Goal: Task Accomplishment & Management: Use online tool/utility

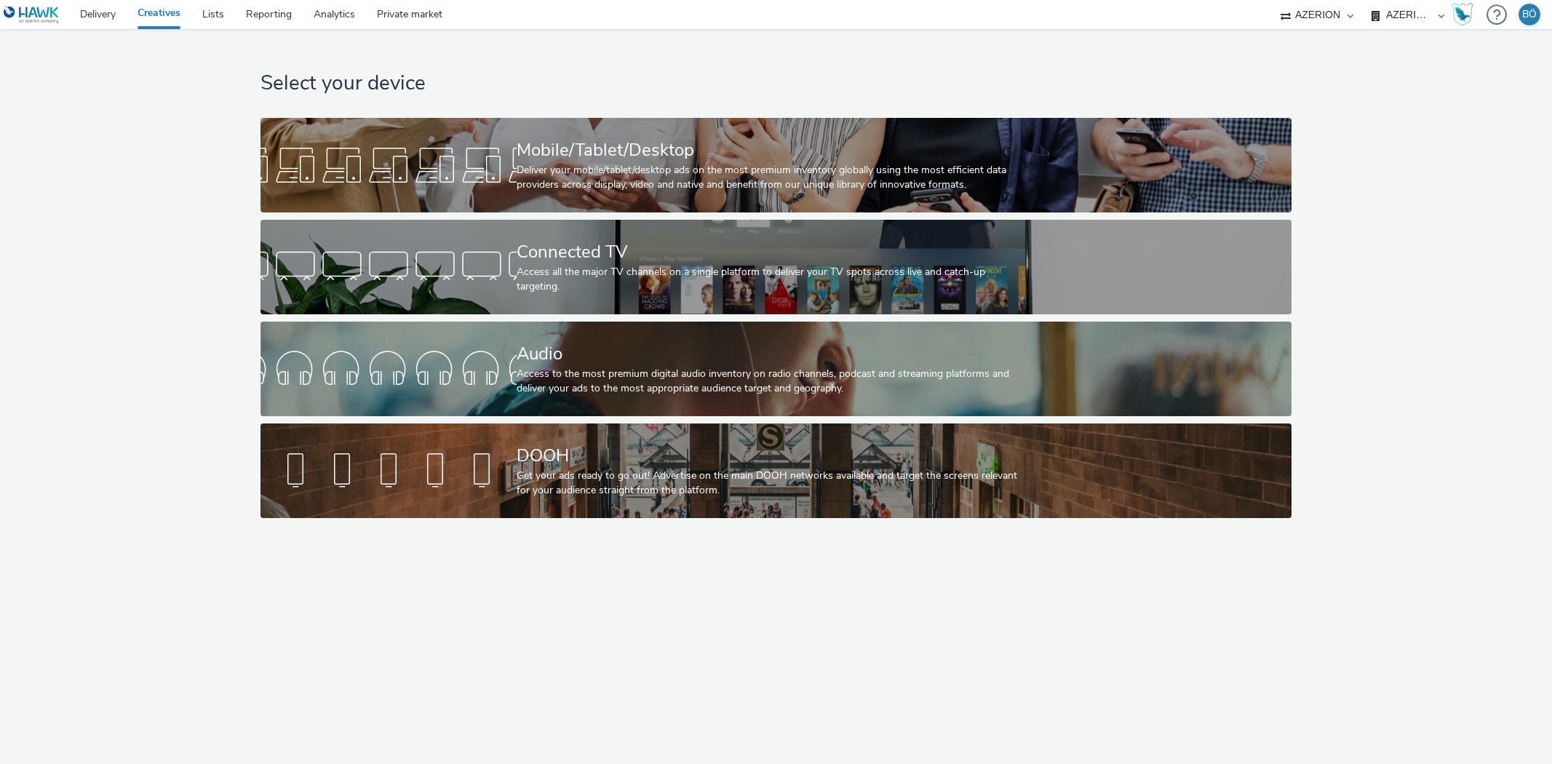
select select "ac009755-aa48-4799-8050-7a339a378eb8"
select select "79162ed7-0017-4339-93b0-3399b708648f"
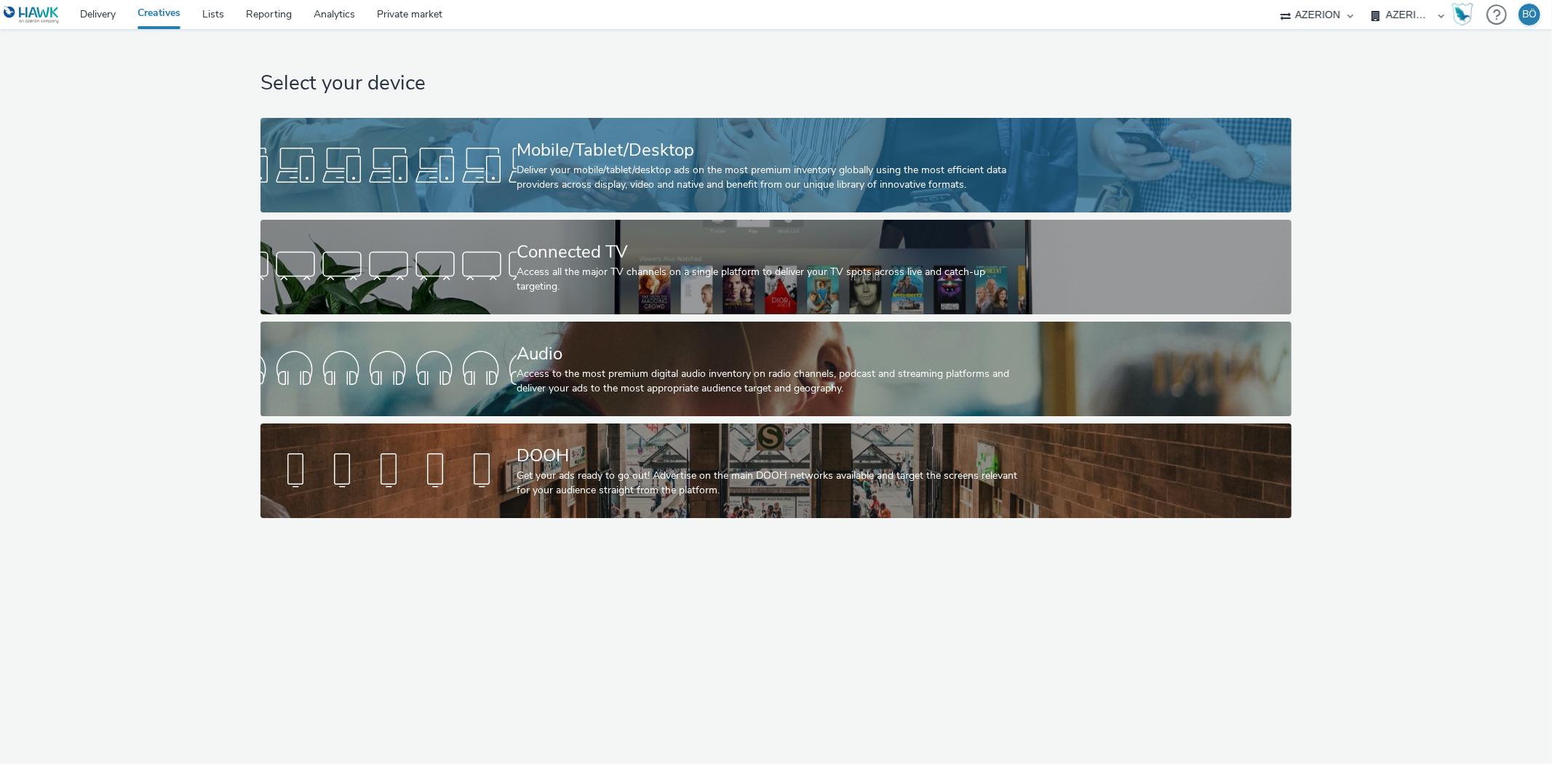
click at [659, 140] on div "Mobile/Tablet/Desktop" at bounding box center [773, 150] width 513 height 25
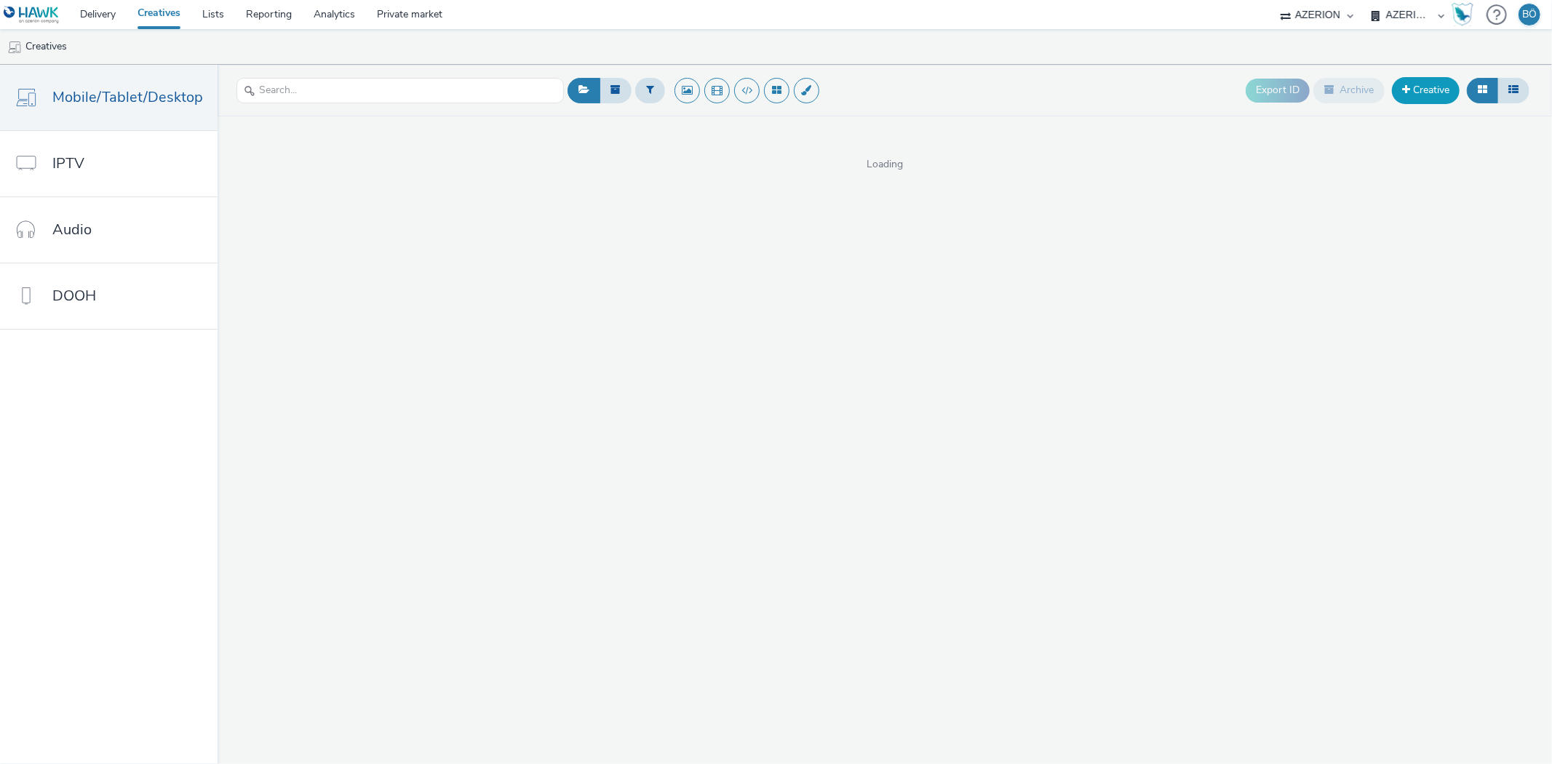
click at [1432, 97] on link "Creative" at bounding box center [1426, 90] width 68 height 26
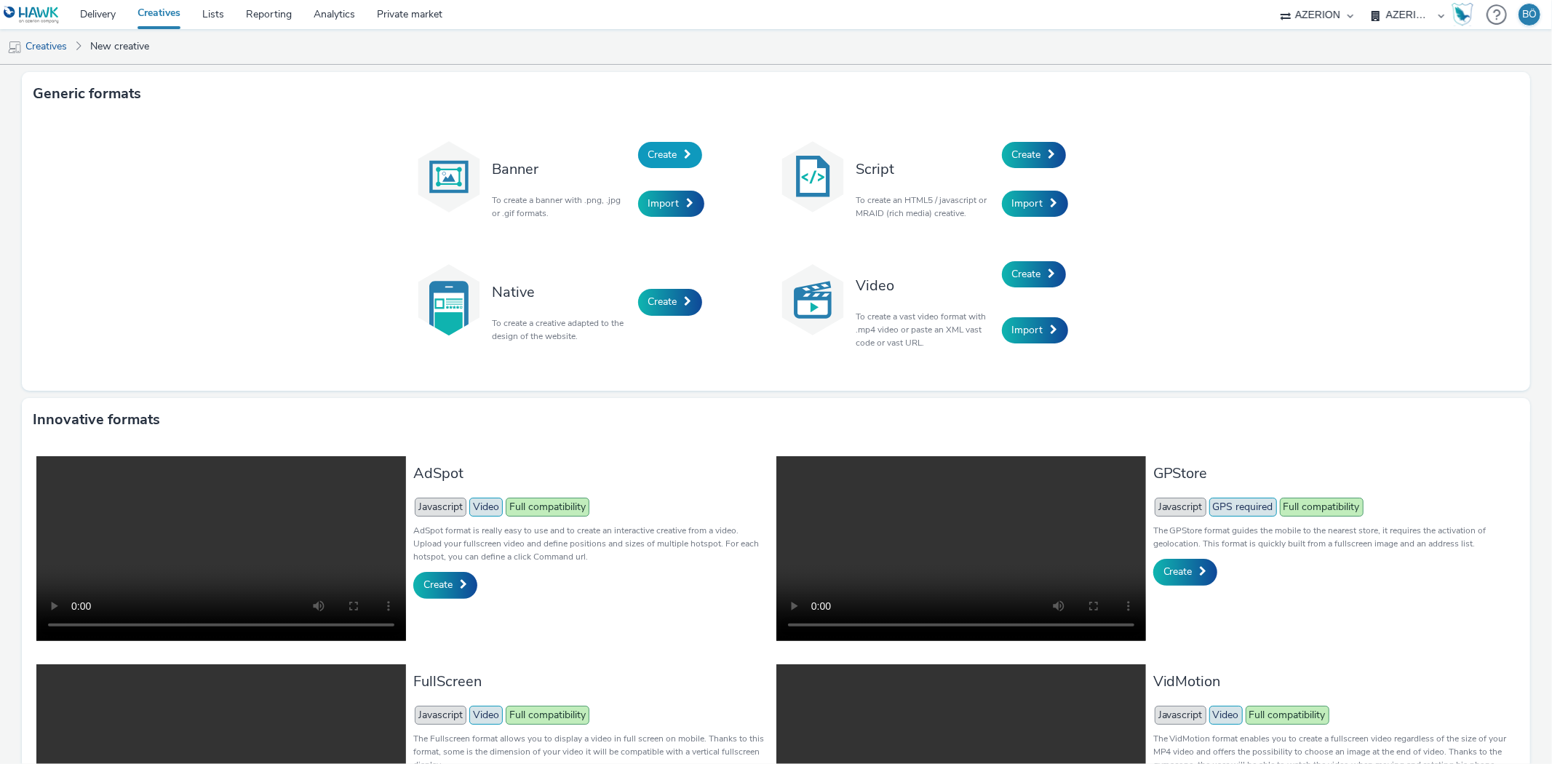
click at [668, 148] on span "Create" at bounding box center [662, 155] width 29 height 14
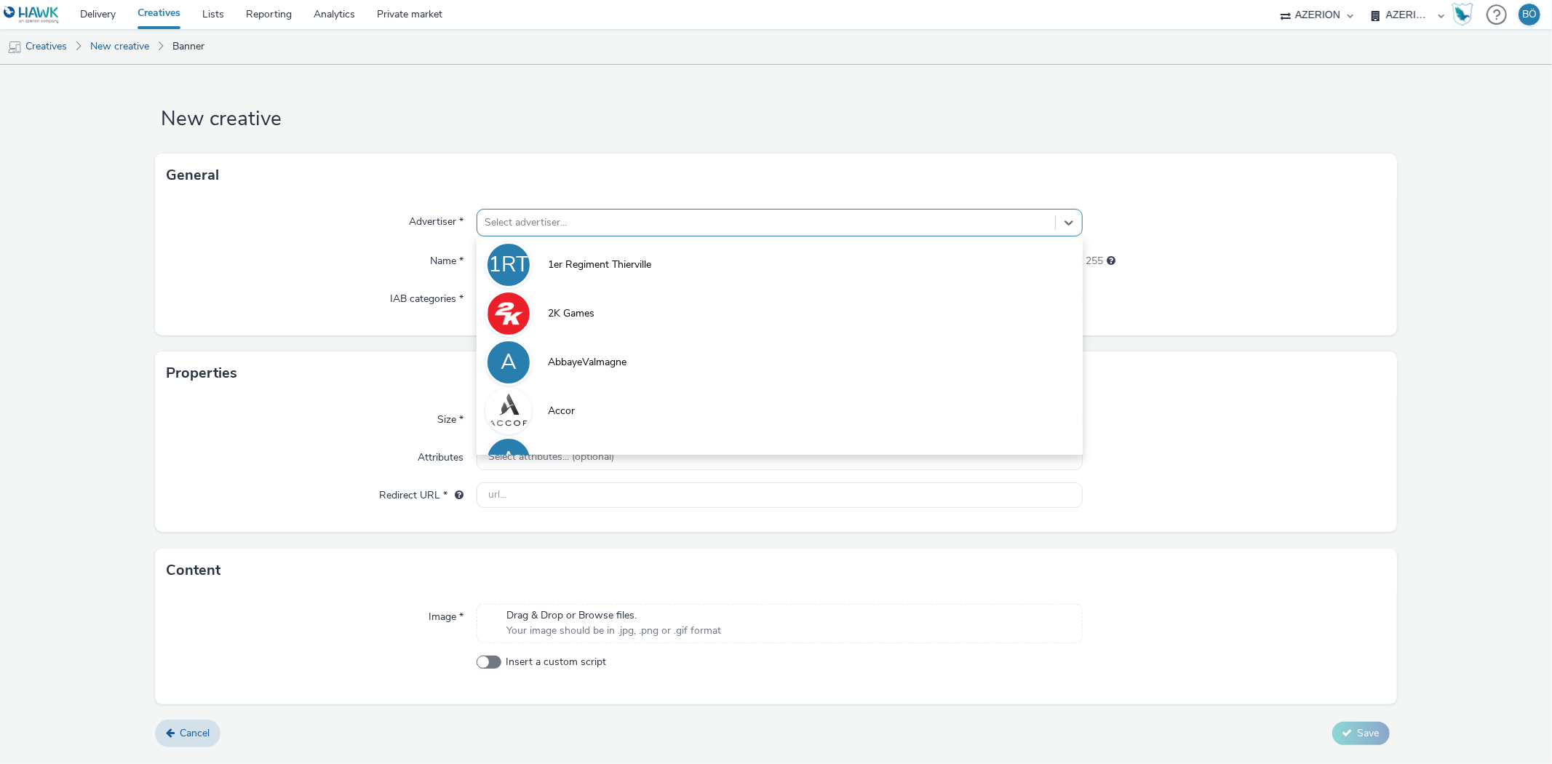
click at [544, 214] on div at bounding box center [766, 222] width 563 height 17
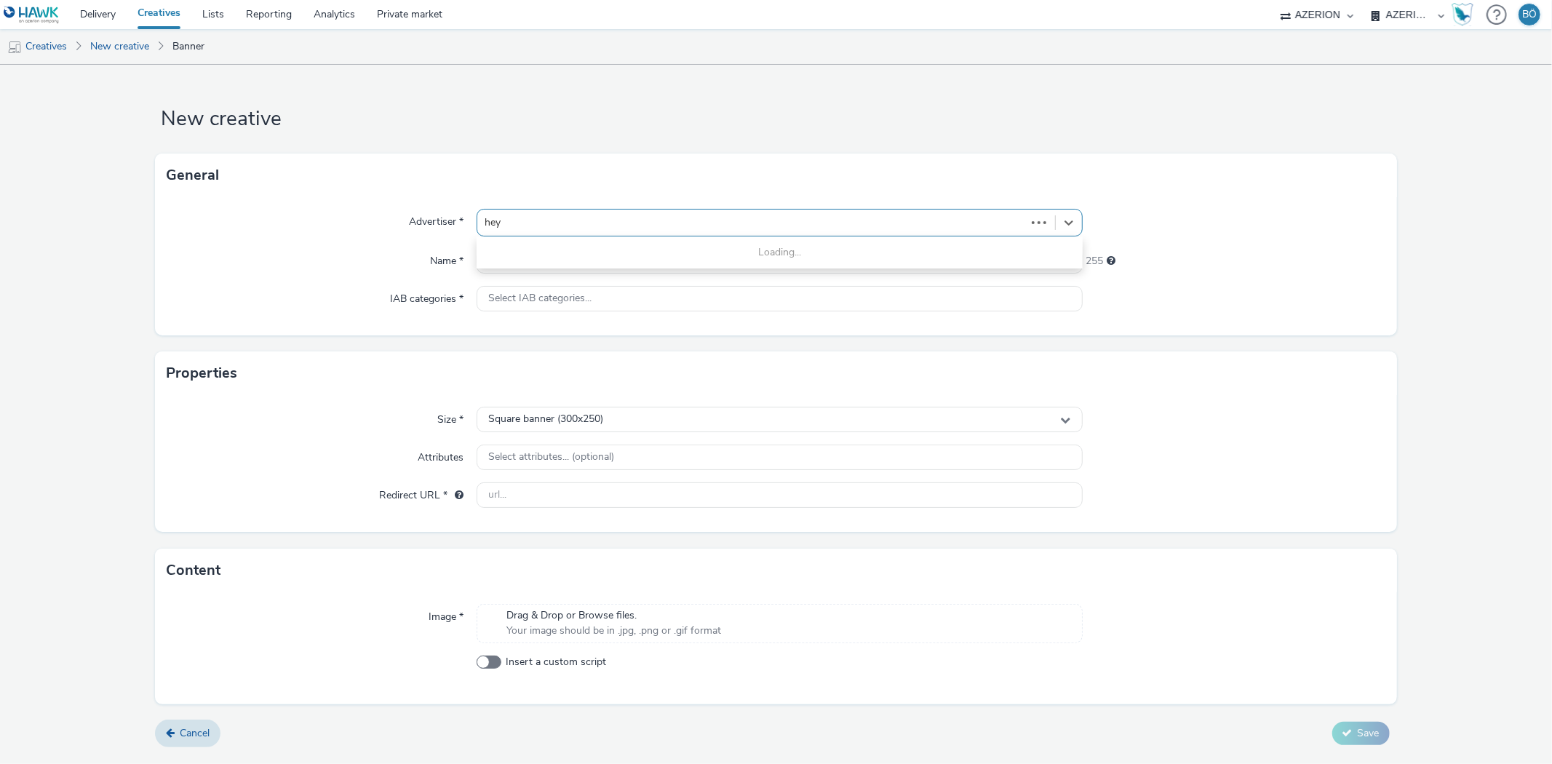
type input "heyt"
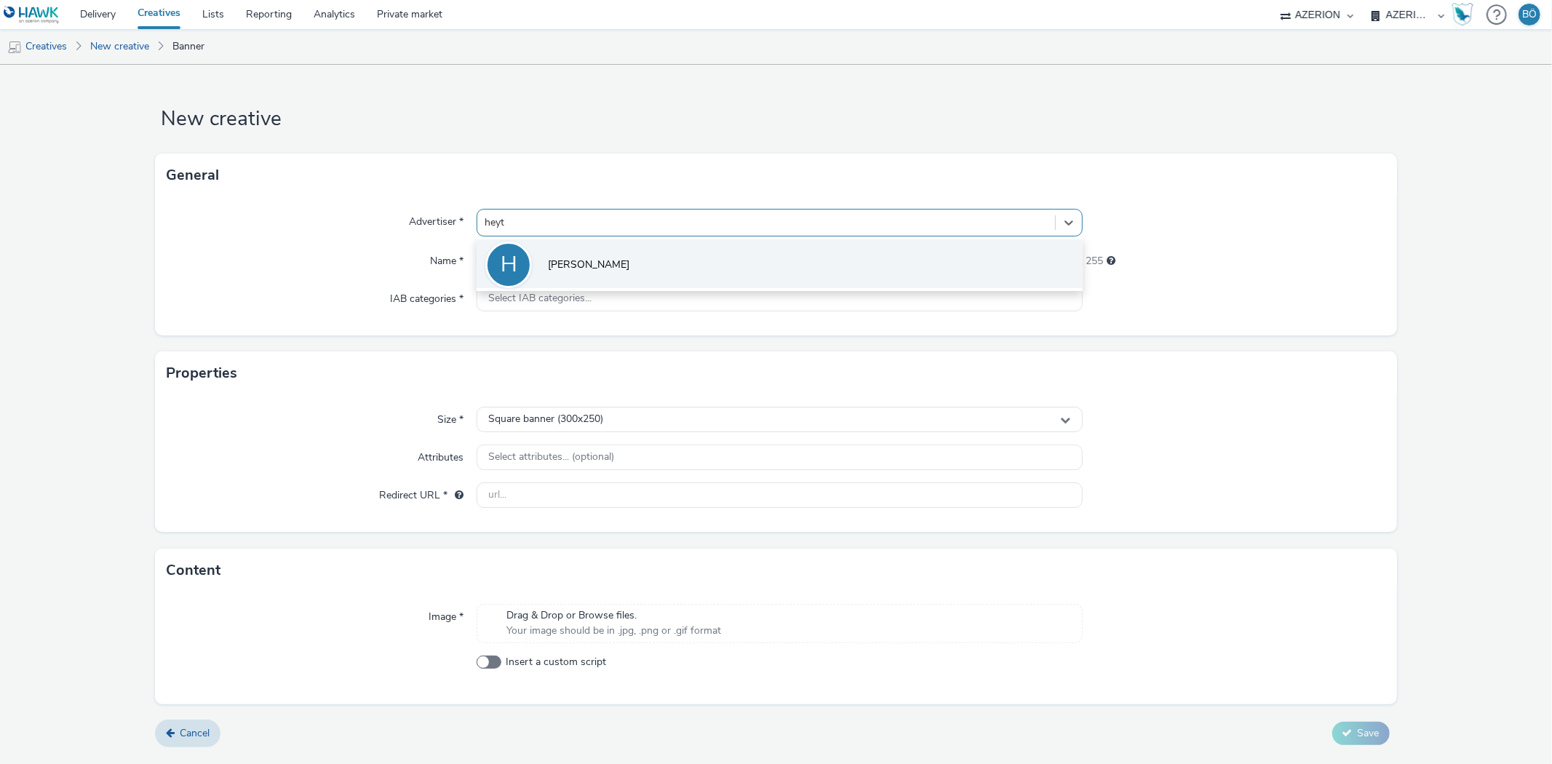
click at [591, 251] on li "H [PERSON_NAME]" at bounding box center [779, 263] width 605 height 49
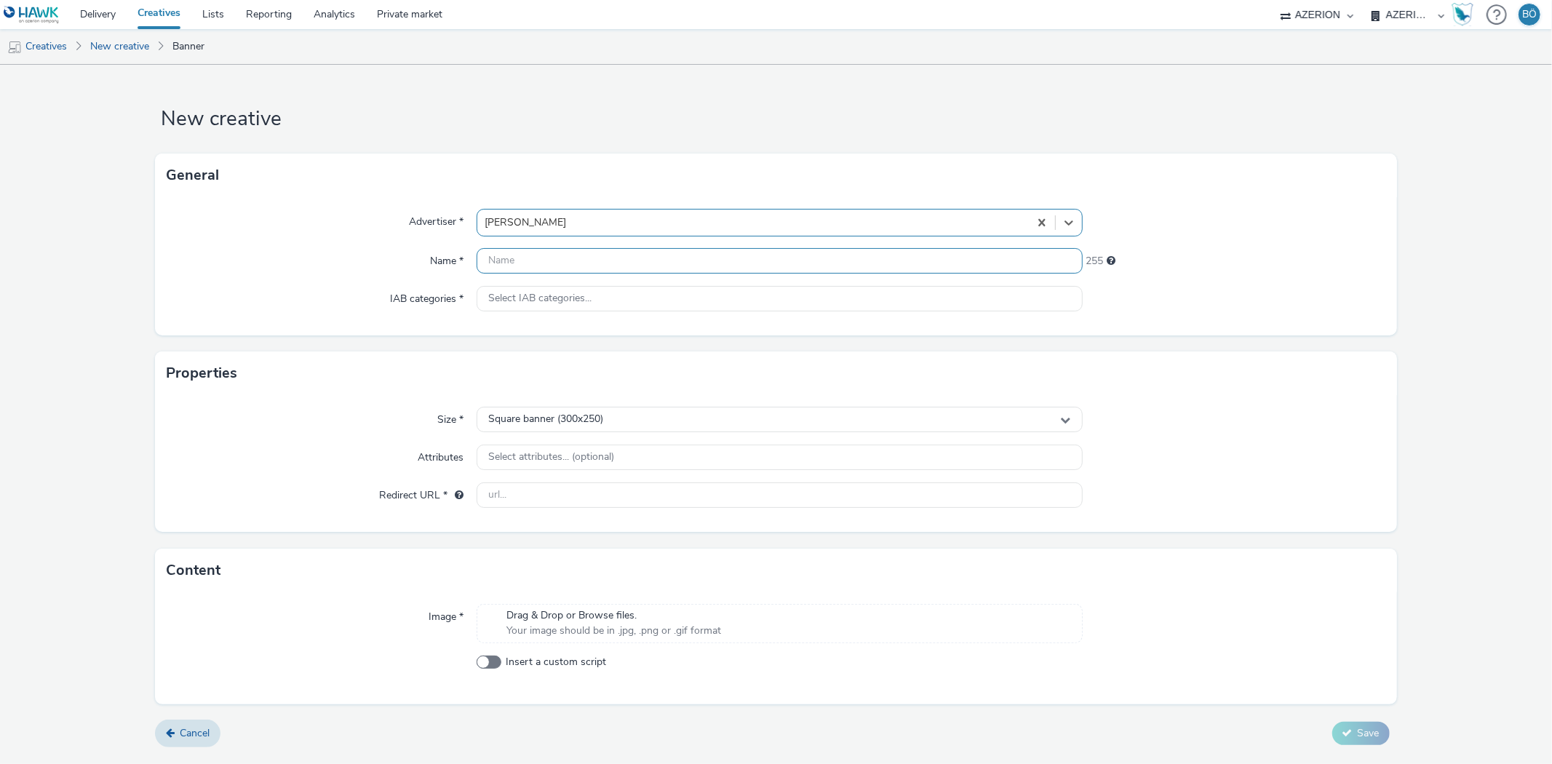
click at [566, 249] on input "text" at bounding box center [779, 260] width 605 height 25
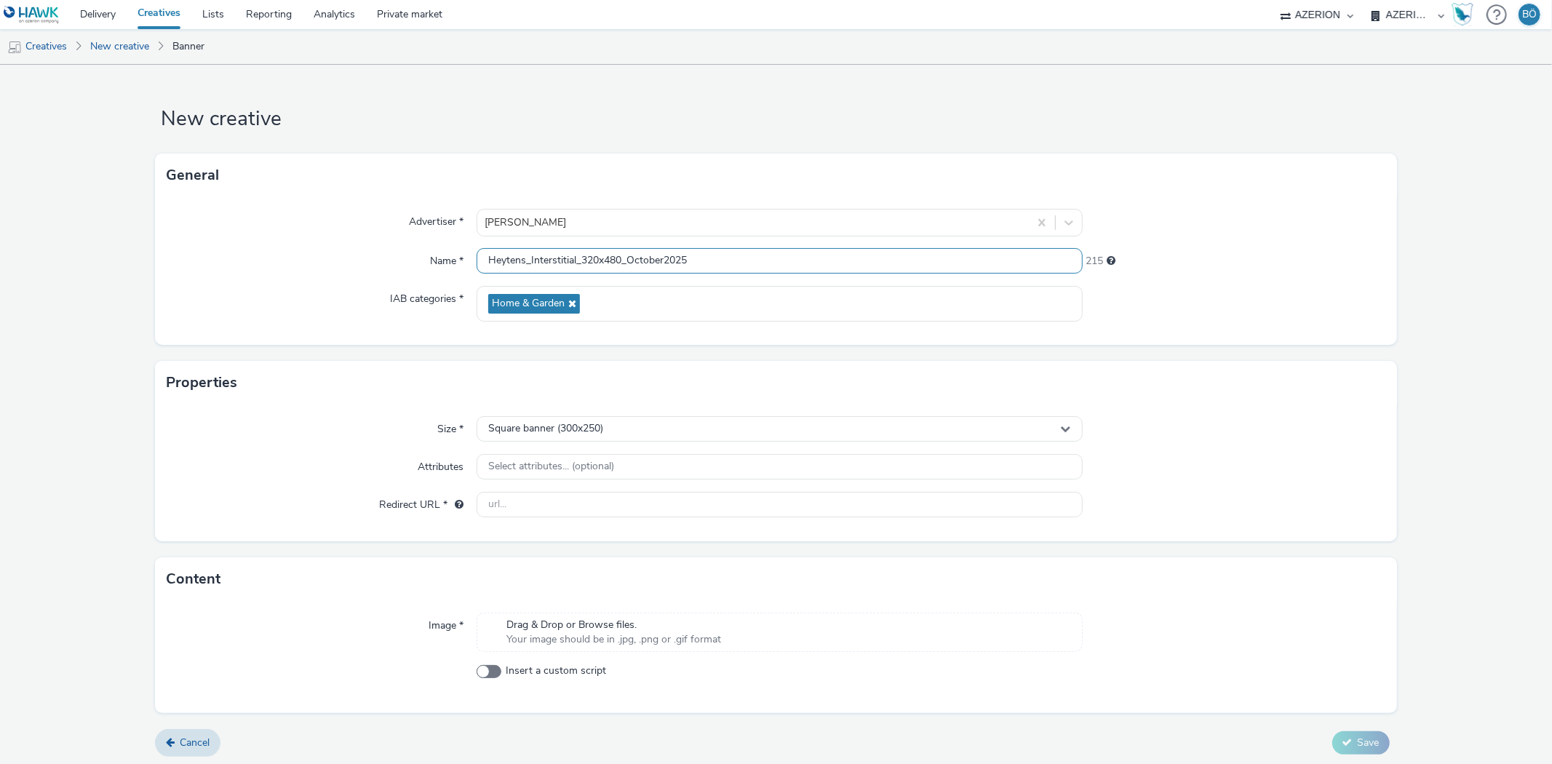
type input "Heytens_Interstitial_320x480_October2025"
click at [624, 508] on input "text" at bounding box center [779, 504] width 605 height 25
paste input "[URL][DOMAIN_NAME][PERSON_NAME]"
type input "[URL][DOMAIN_NAME][PERSON_NAME]"
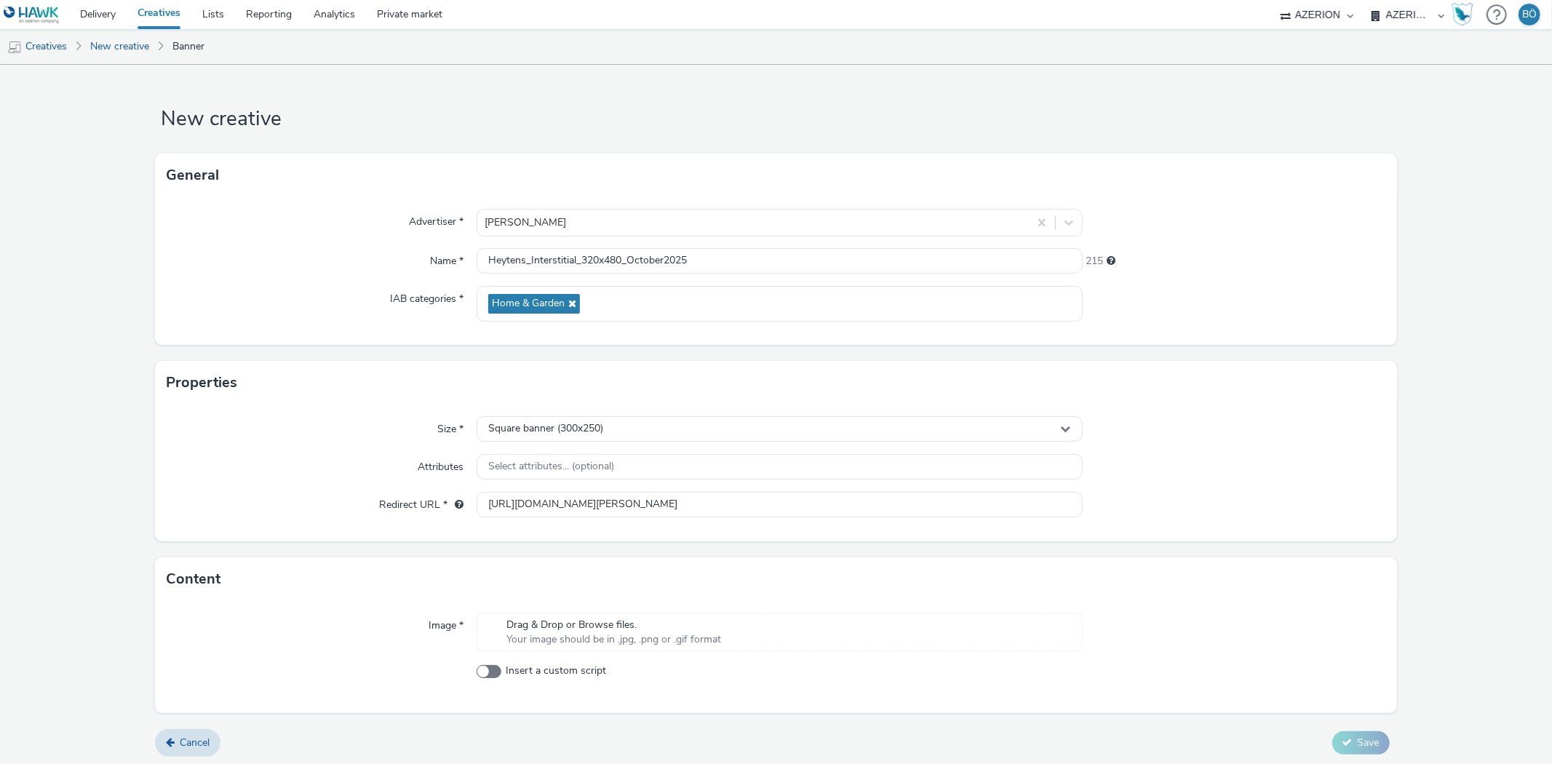
click at [524, 608] on div "Image * Drag & Drop or Browse files. Your image should be in .jpg, .png or .gif…" at bounding box center [776, 657] width 1242 height 112
click at [563, 634] on span "Your image should be in .jpg, .png or .gif format" at bounding box center [614, 639] width 215 height 15
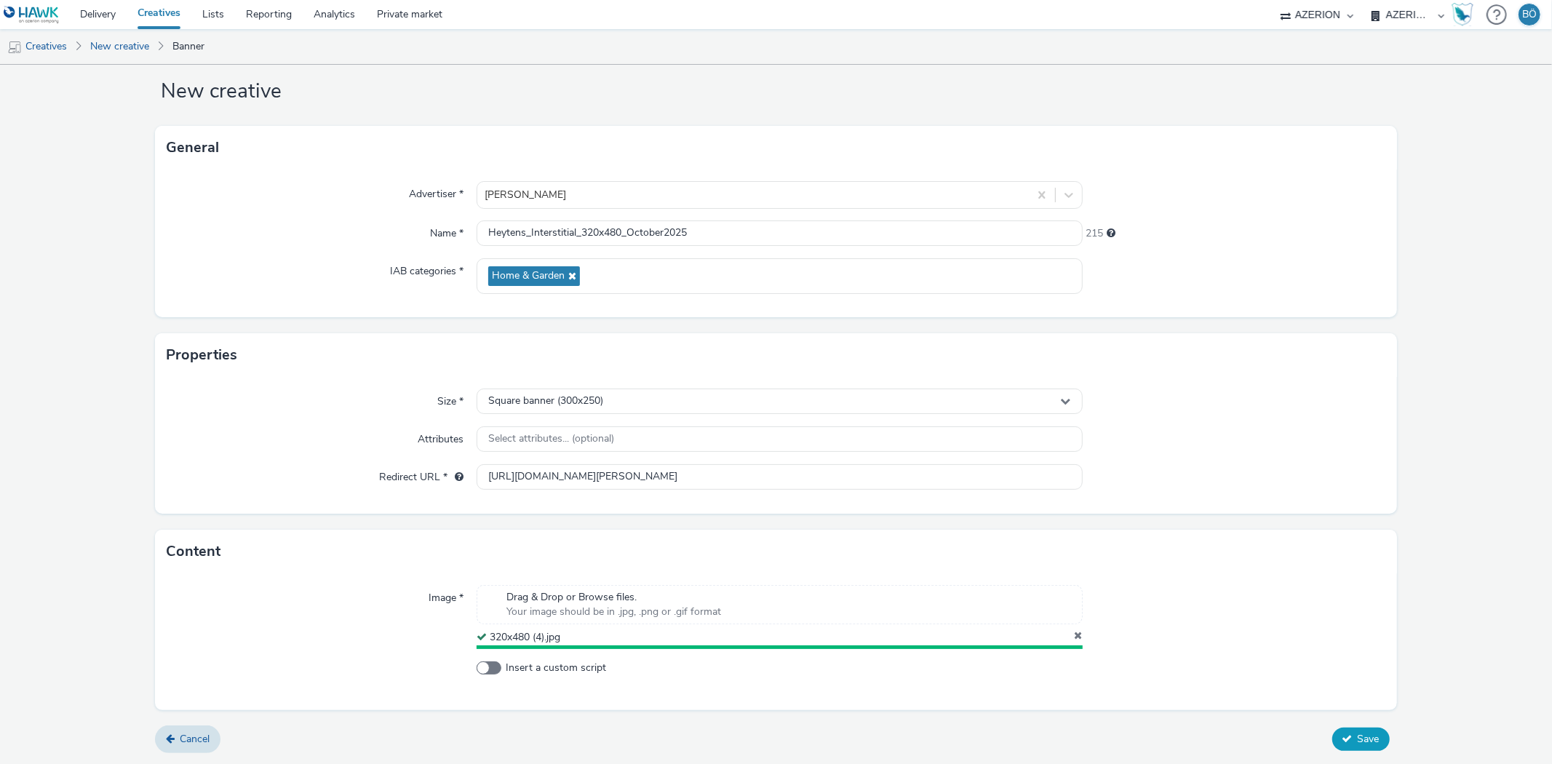
scroll to position [24, 0]
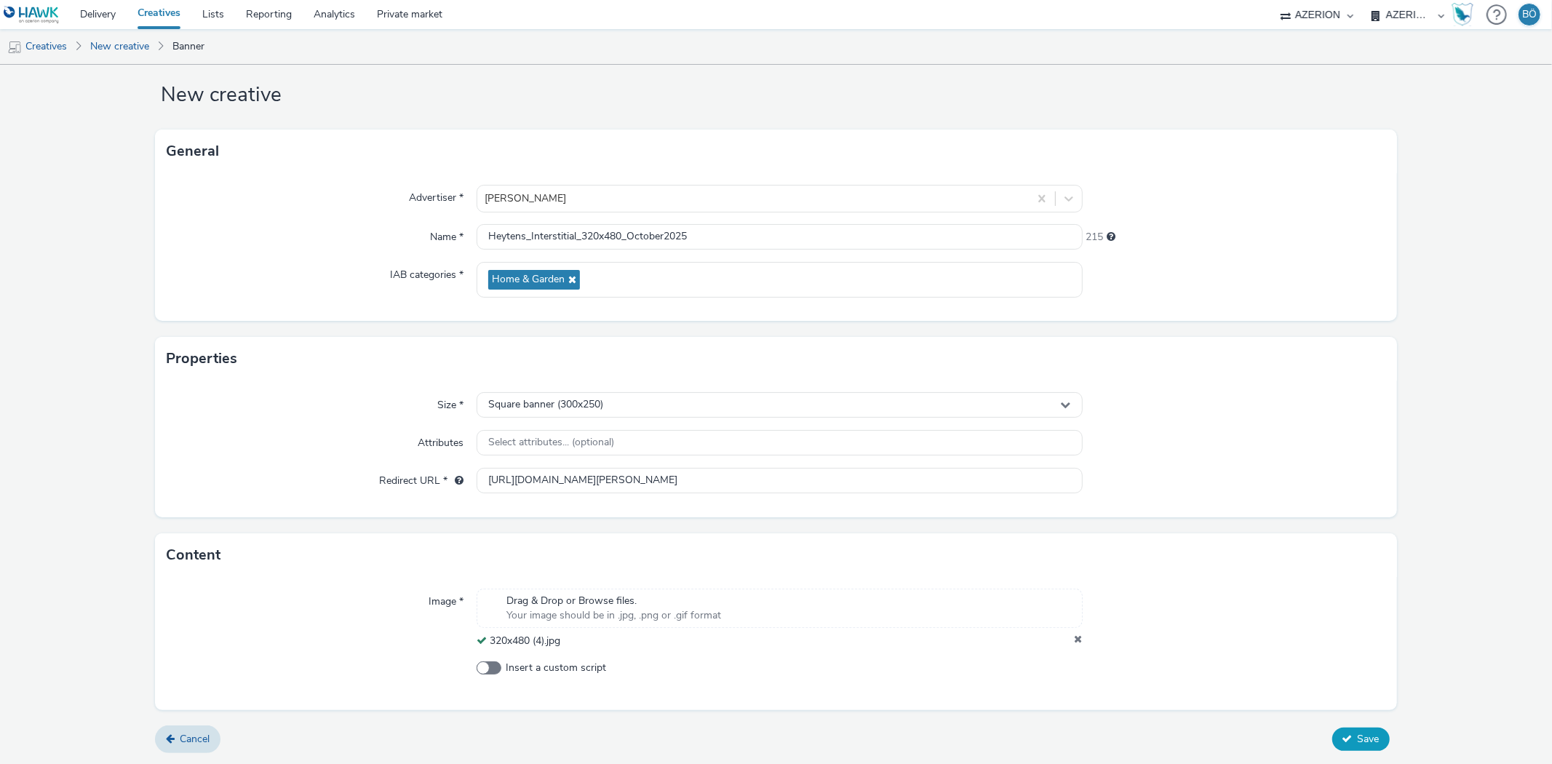
click at [1358, 740] on span "Save" at bounding box center [1369, 739] width 22 height 14
click at [664, 396] on div "Square banner (300x250)" at bounding box center [779, 404] width 605 height 25
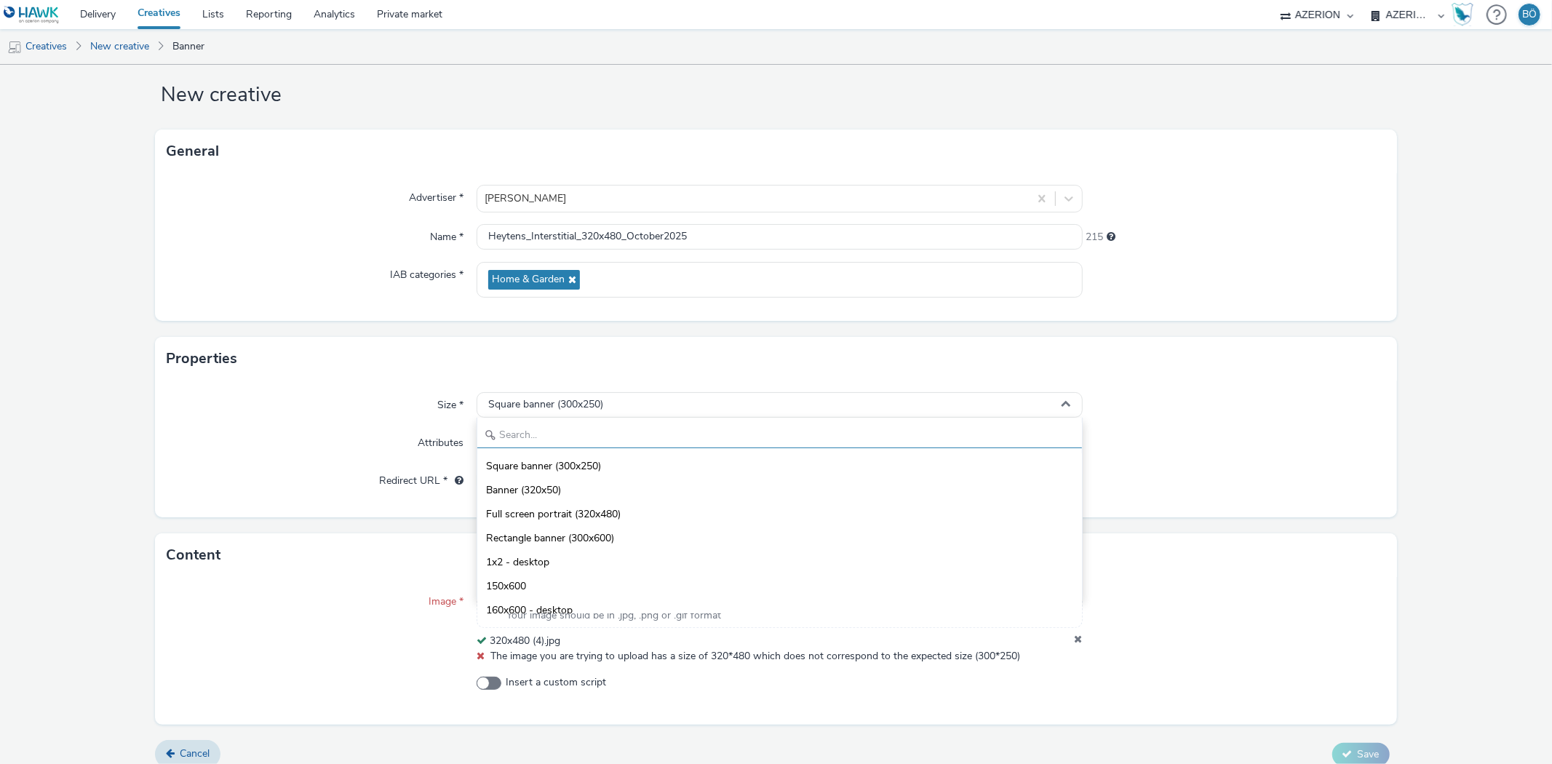
click at [600, 426] on input "text" at bounding box center [779, 435] width 604 height 25
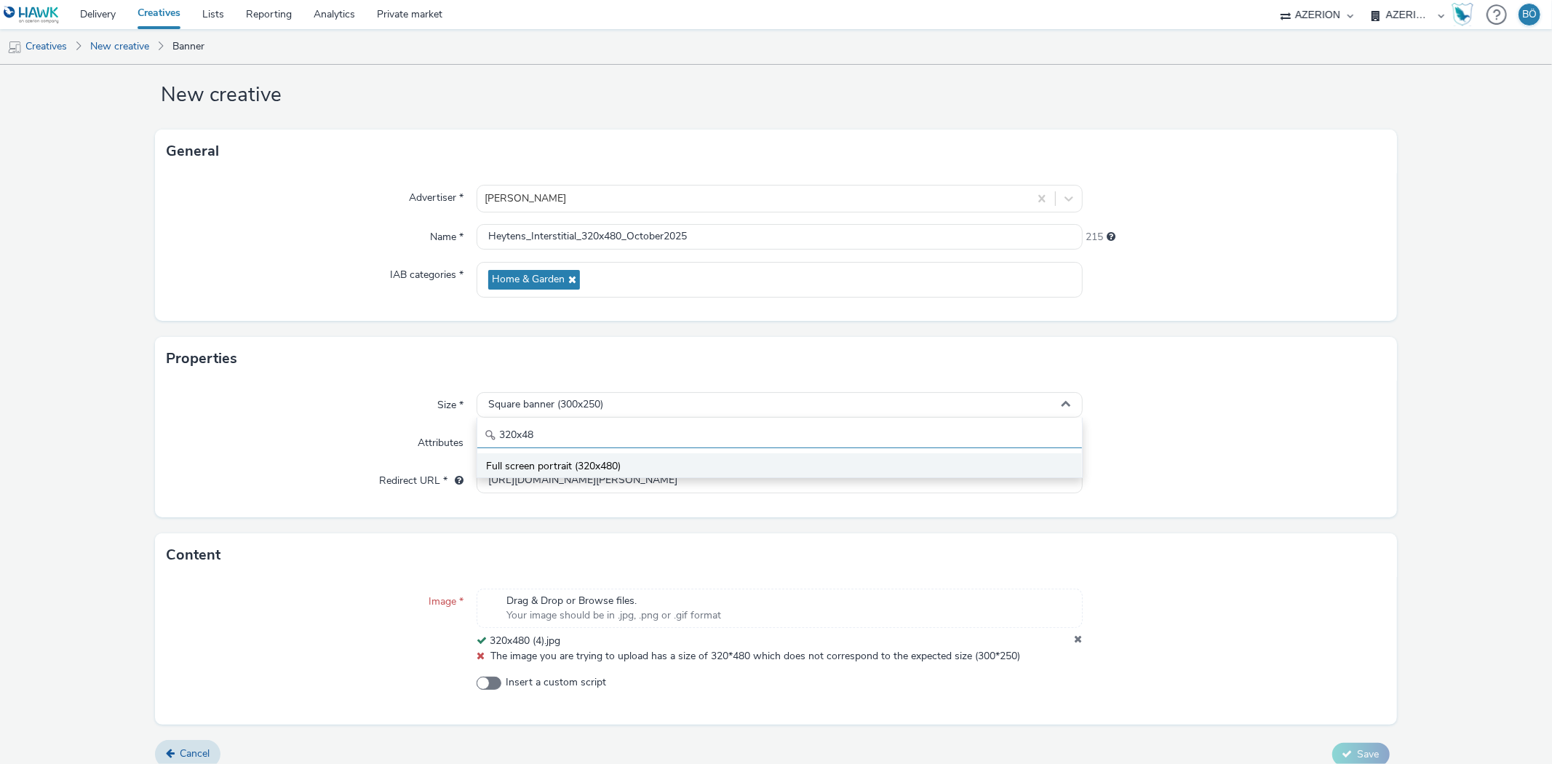
type input "320x48"
click at [622, 456] on li "Full screen portrait (320x480)" at bounding box center [779, 465] width 604 height 24
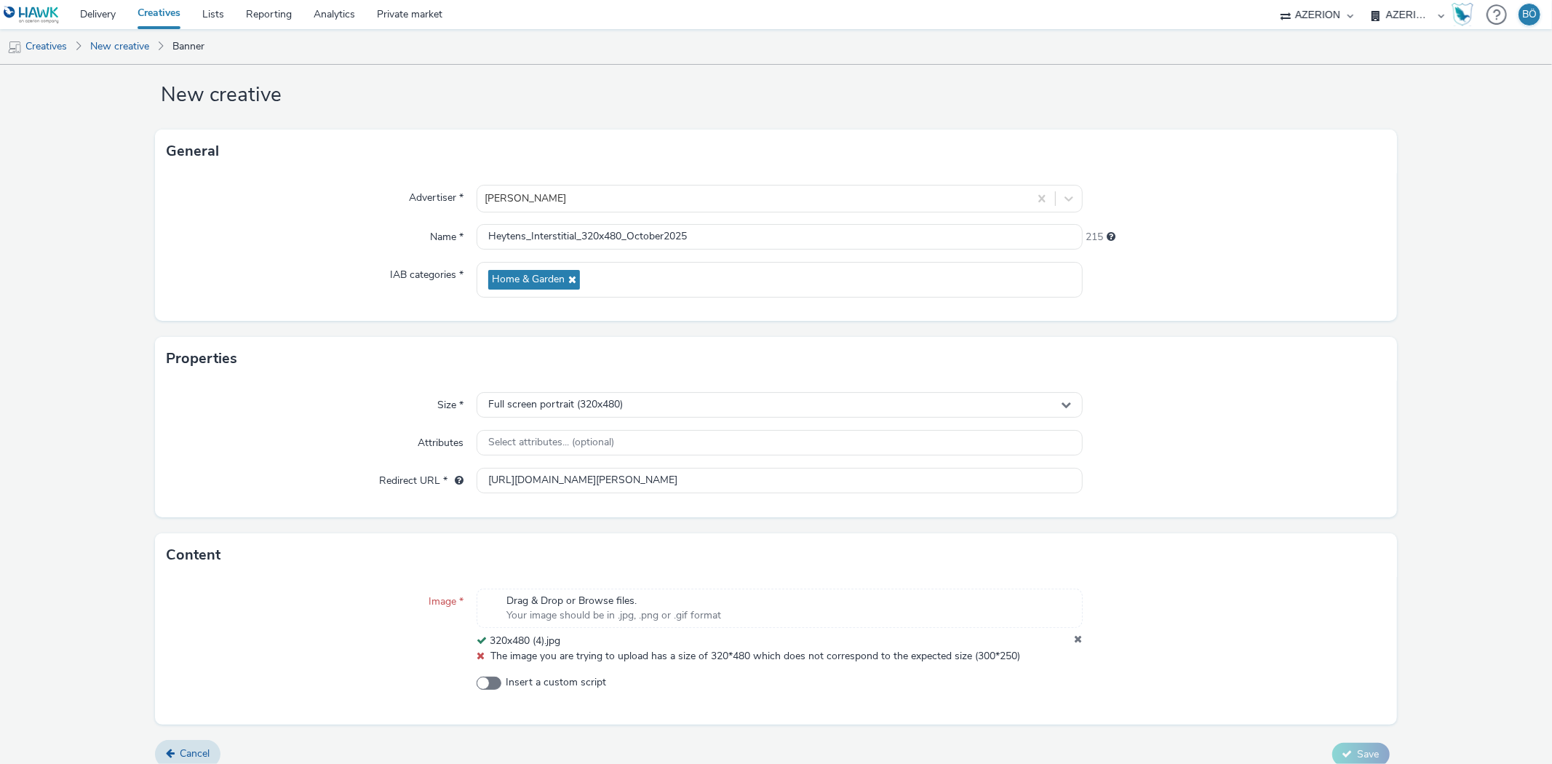
click at [620, 611] on span "Your image should be in .jpg, .png or .gif format" at bounding box center [614, 615] width 215 height 15
click at [1075, 637] on icon at bounding box center [1079, 641] width 8 height 15
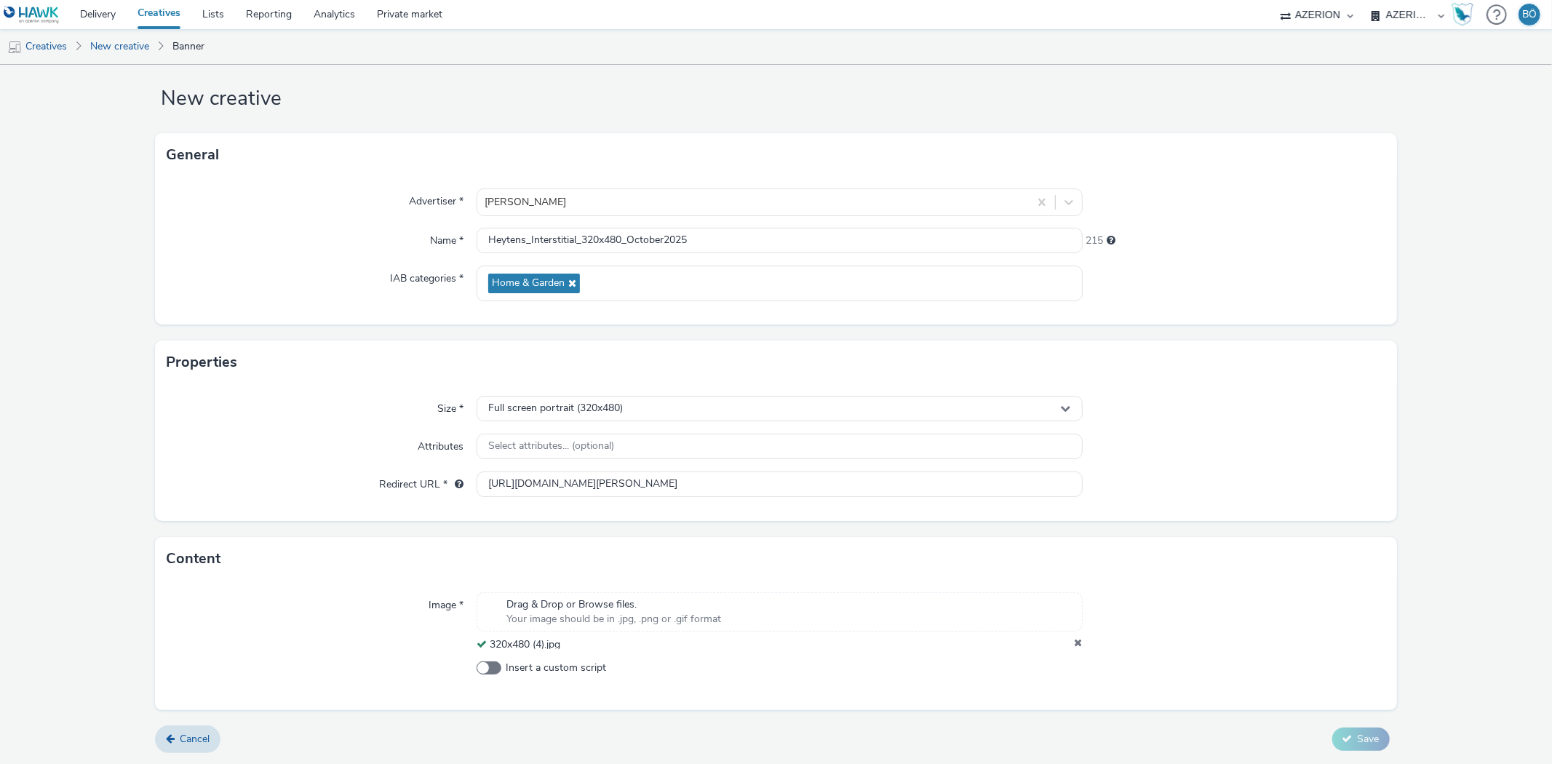
scroll to position [9, 0]
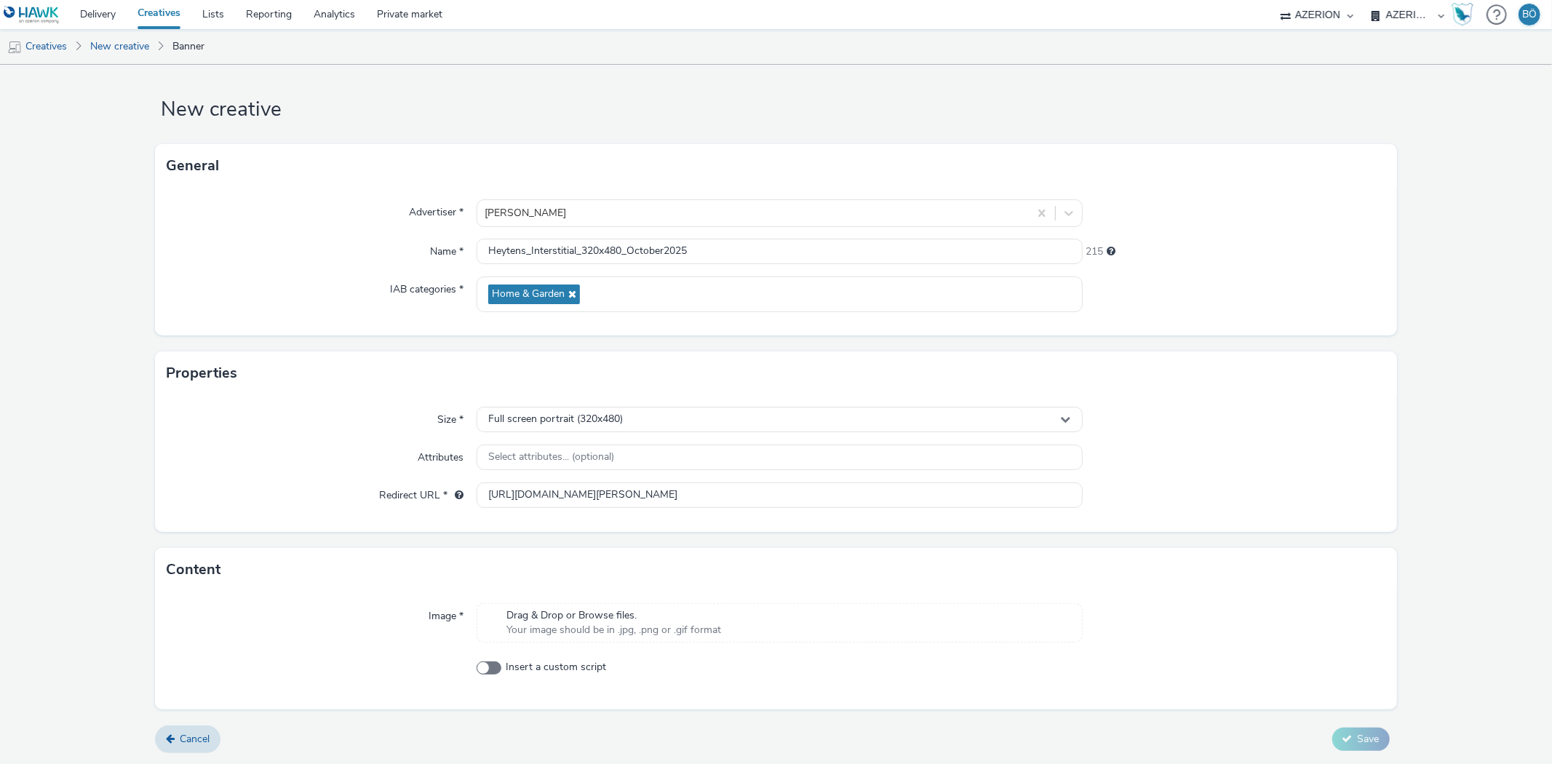
click at [816, 624] on div "Drag & Drop or Browse files. Your image should be in .jpg, .png or .gif format" at bounding box center [779, 622] width 605 height 39
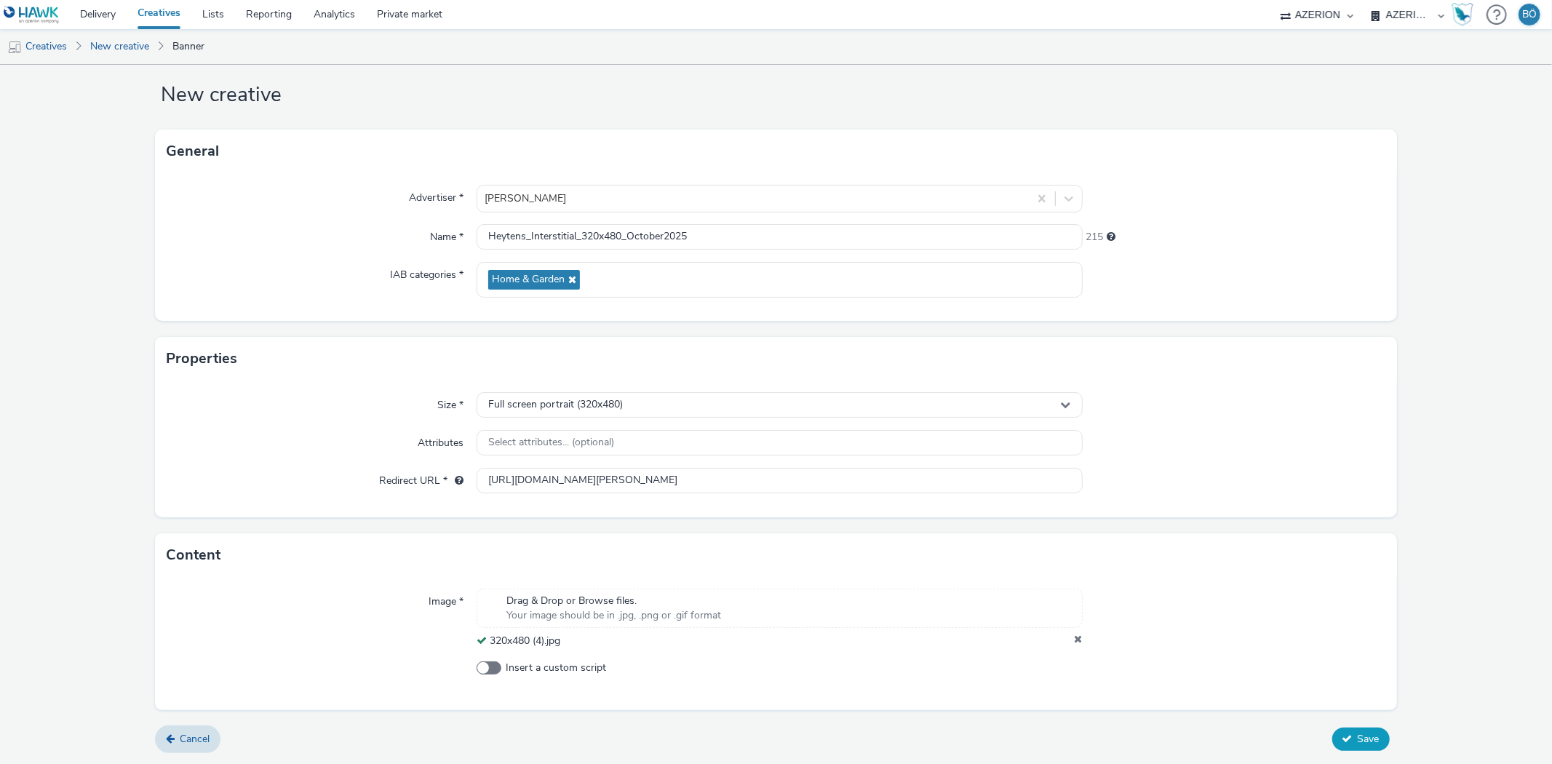
click at [1358, 737] on span "Save" at bounding box center [1369, 739] width 22 height 14
